Goal: Browse casually: Explore the website without a specific task or goal

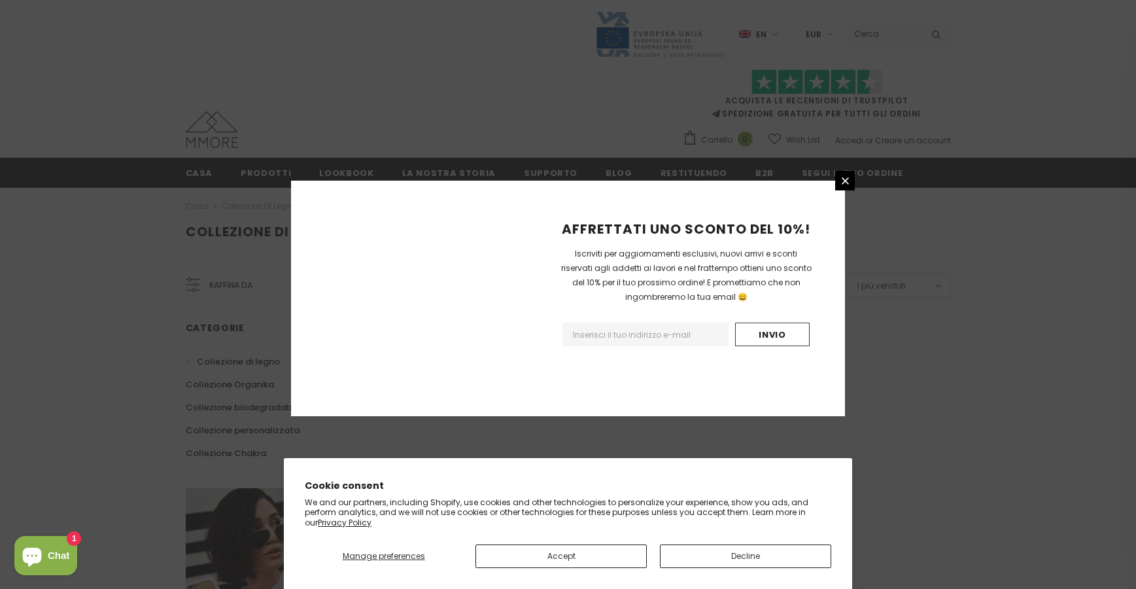
scroll to position [752, 0]
